Goal: Understand process/instructions

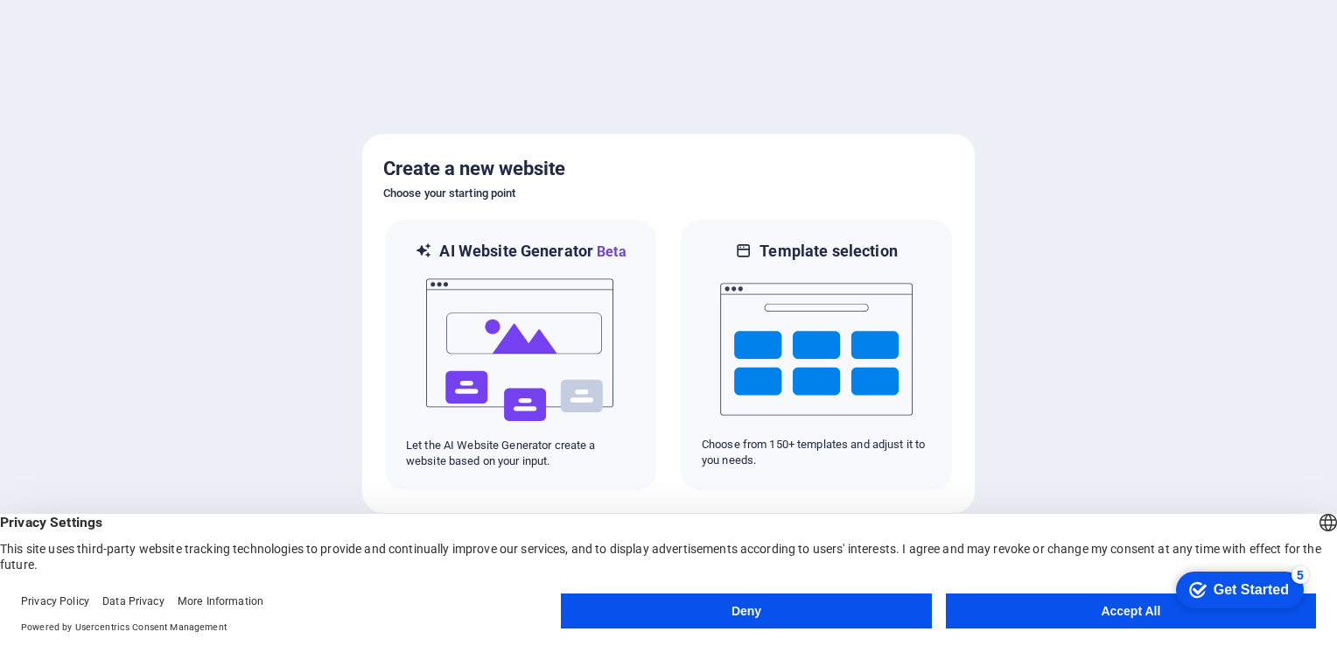
click at [1134, 614] on button "Accept All" at bounding box center [1131, 610] width 370 height 35
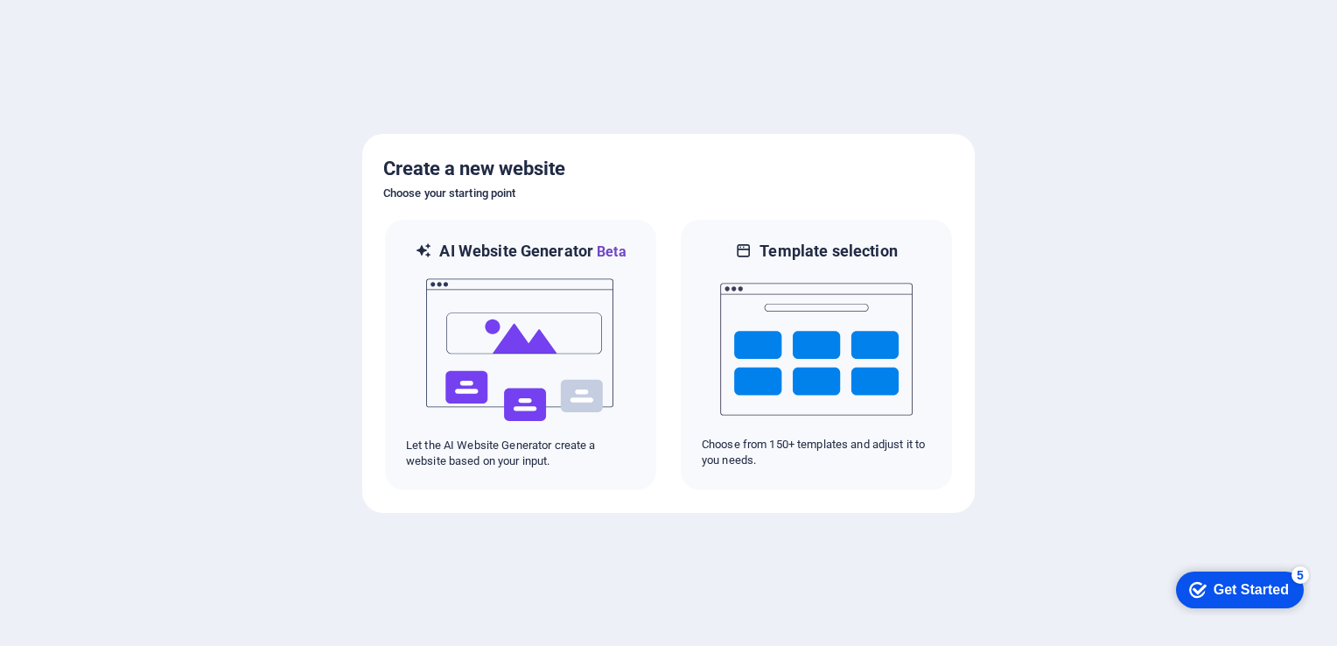
click at [1188, 376] on div at bounding box center [668, 323] width 1337 height 646
click at [1233, 592] on div "Get Started" at bounding box center [1250, 590] width 75 height 16
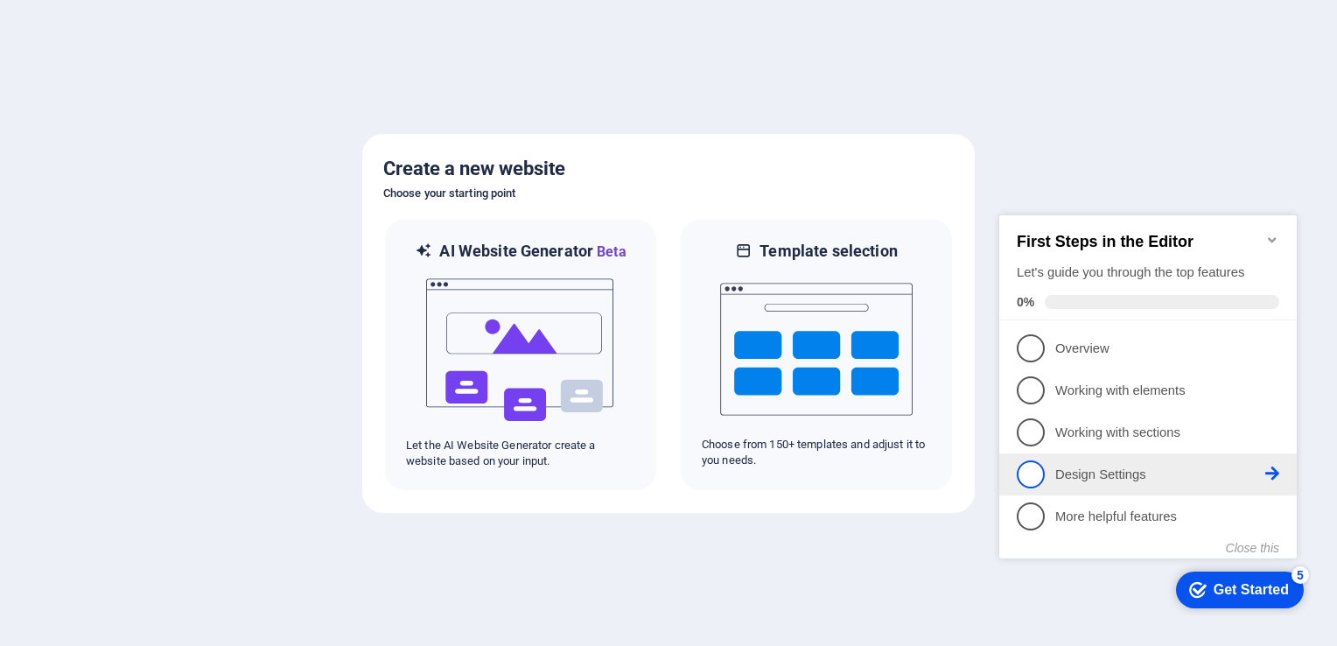
click at [1031, 468] on span "4" at bounding box center [1031, 474] width 28 height 28
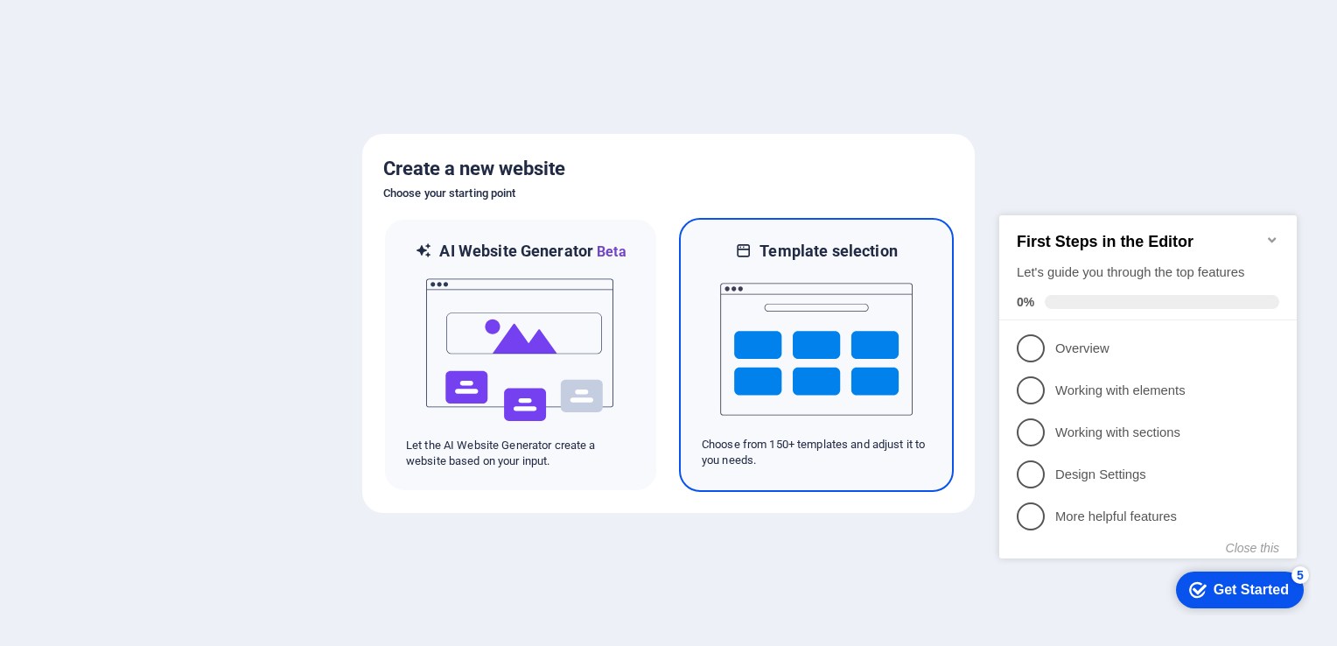
click at [896, 377] on img at bounding box center [816, 349] width 192 height 175
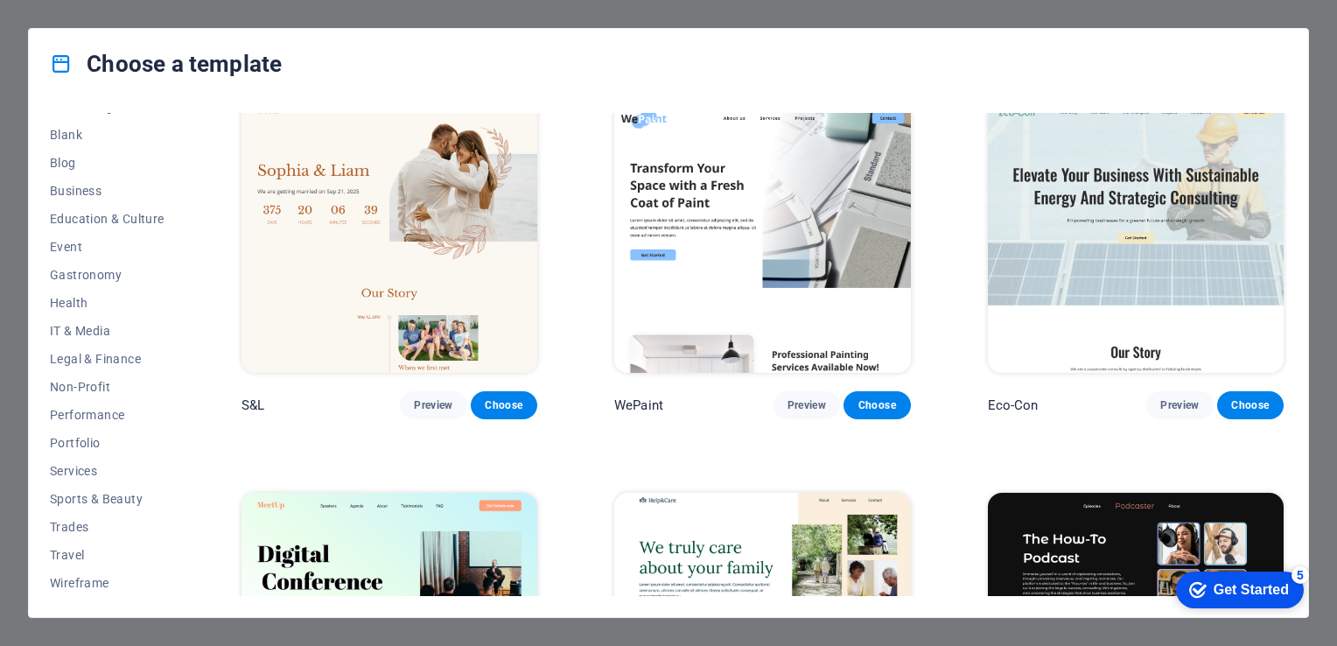
scroll to position [875, 0]
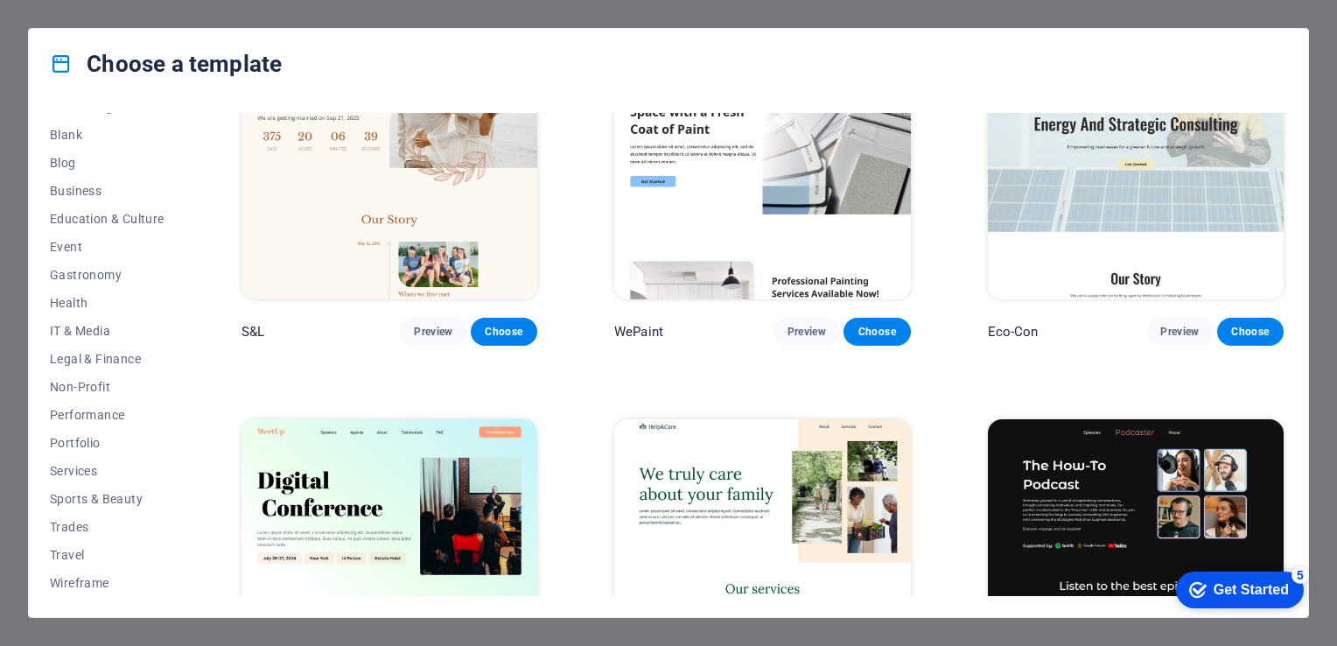
click at [1235, 585] on div "Get Started" at bounding box center [1250, 590] width 75 height 16
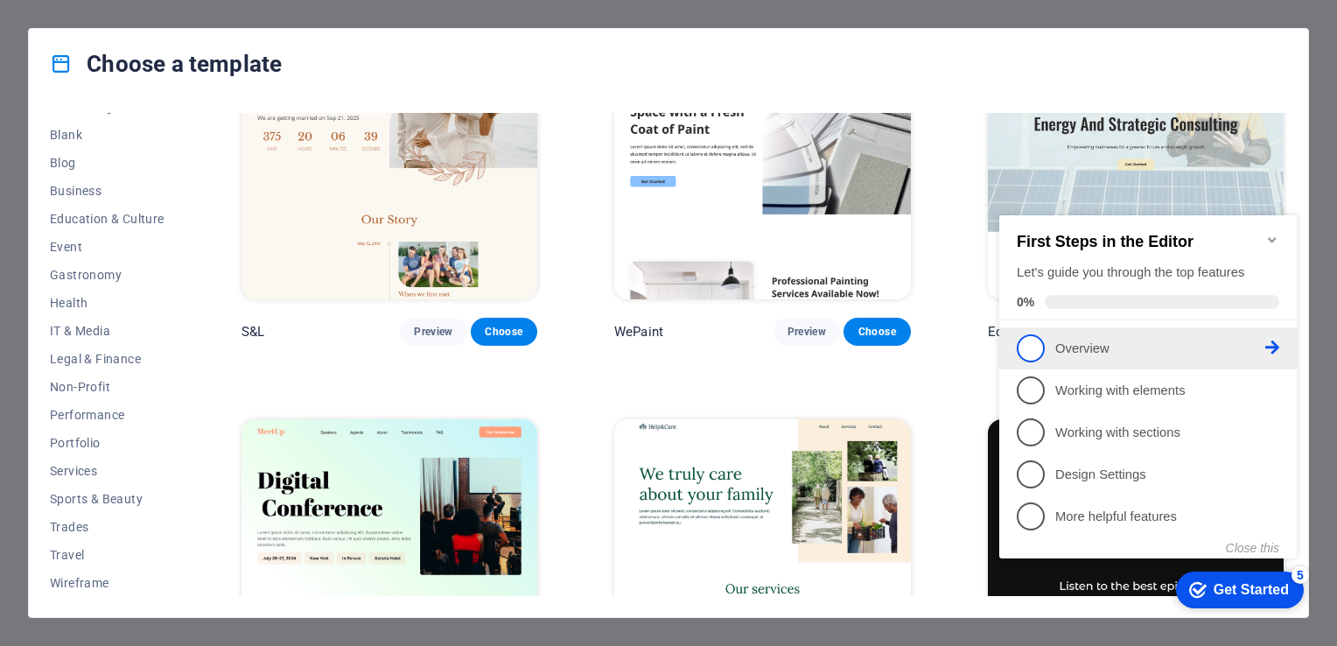
click at [1083, 347] on p "Overview - incomplete" at bounding box center [1160, 348] width 210 height 18
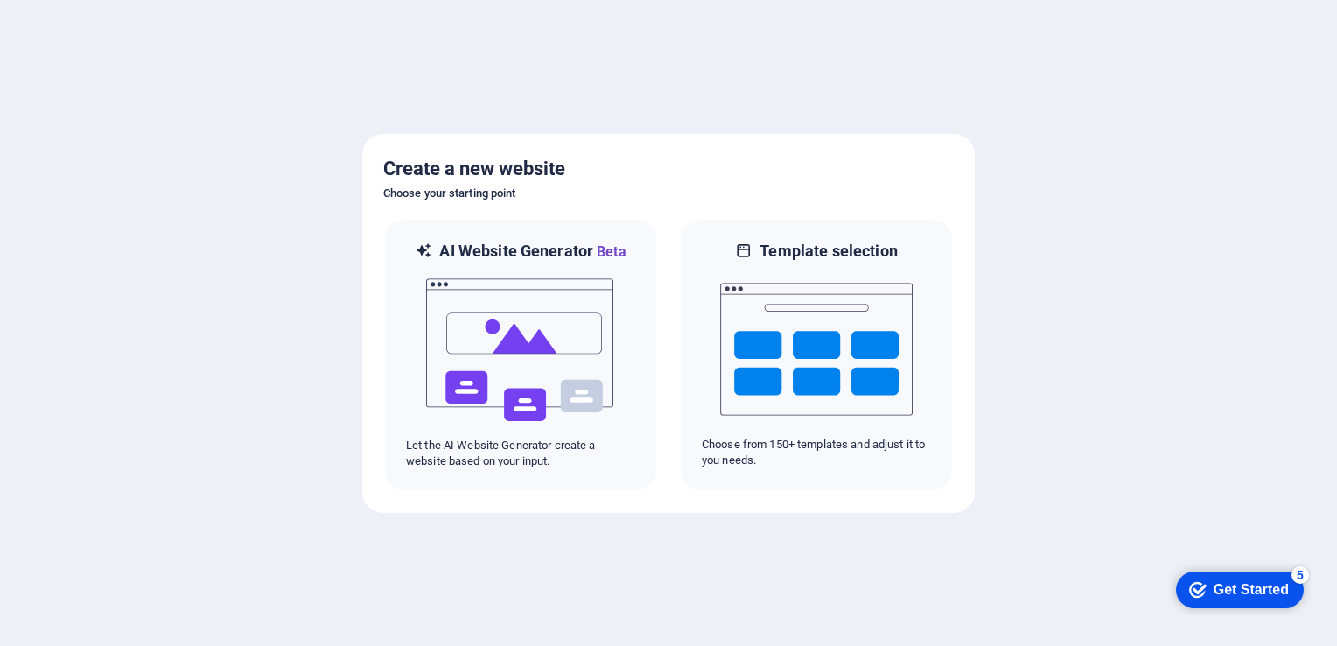
click at [780, 127] on div at bounding box center [668, 323] width 1337 height 646
click at [1241, 591] on div "Get Started" at bounding box center [1250, 590] width 75 height 16
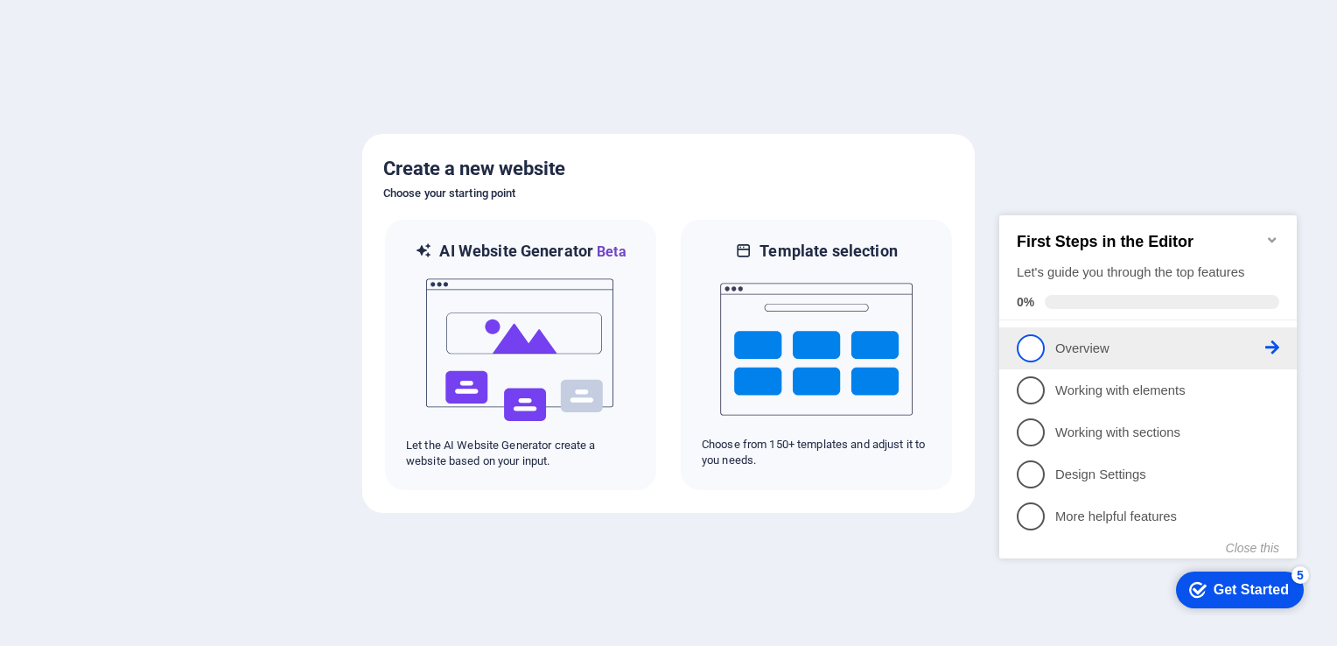
click at [1037, 334] on link "1 Overview - incomplete" at bounding box center [1148, 348] width 262 height 28
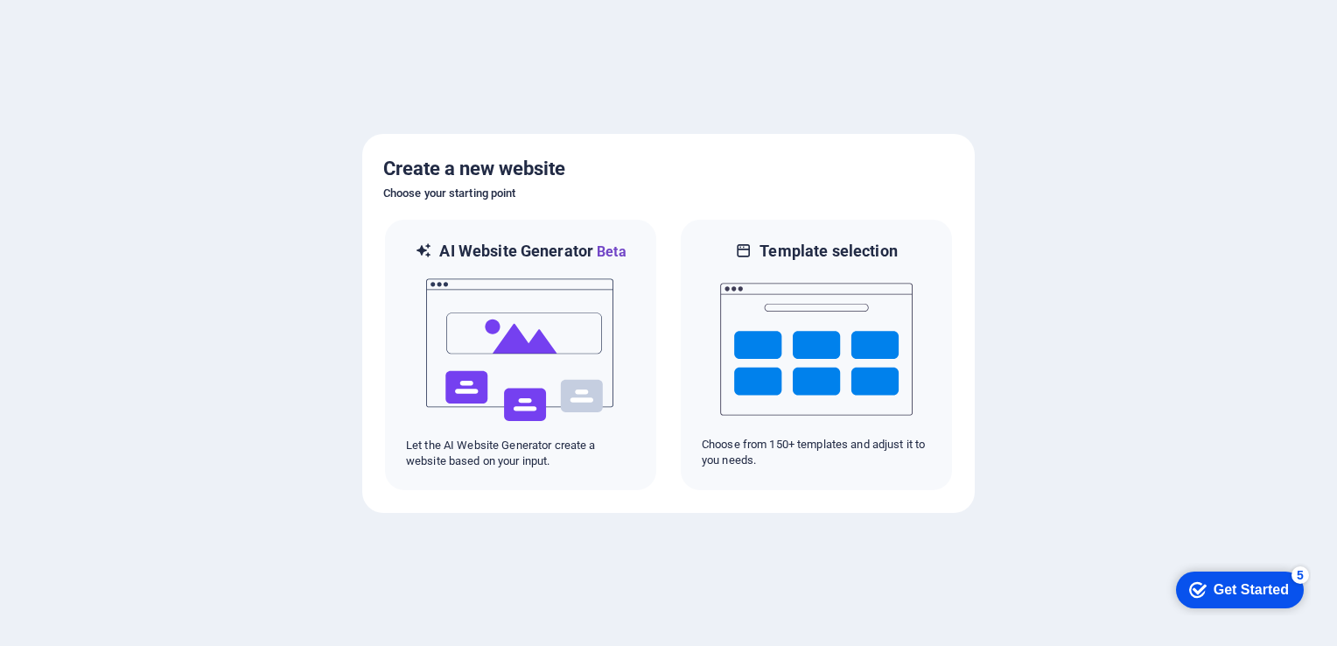
click at [1242, 583] on div "Get Started" at bounding box center [1250, 590] width 75 height 16
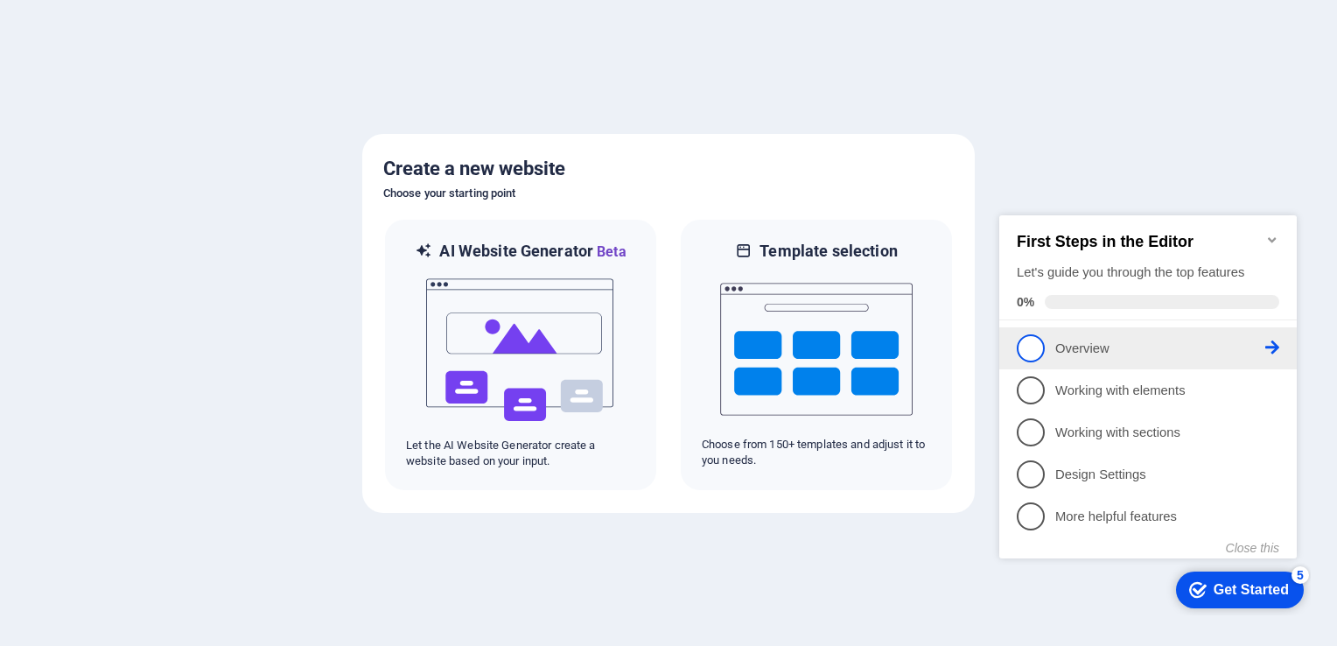
click at [1269, 340] on icon at bounding box center [1272, 347] width 14 height 14
